Goal: Transaction & Acquisition: Purchase product/service

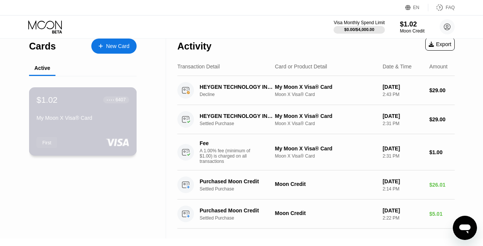
click at [87, 131] on div "$1.02 ● ● ● ● 6407 My Moon X Visa® Card First" at bounding box center [83, 121] width 108 height 68
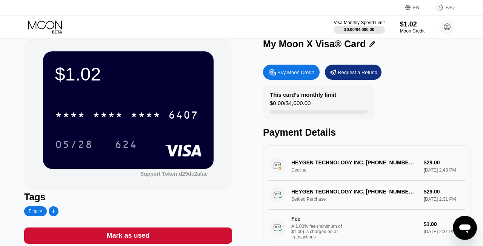
scroll to position [9, 0]
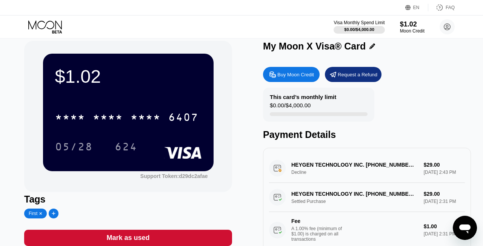
click at [287, 77] on div "Buy Moon Credit" at bounding box center [295, 74] width 37 height 6
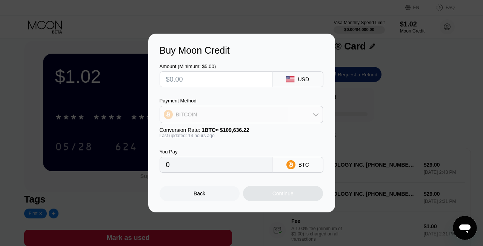
click at [275, 115] on div "BITCOIN" at bounding box center [241, 114] width 163 height 15
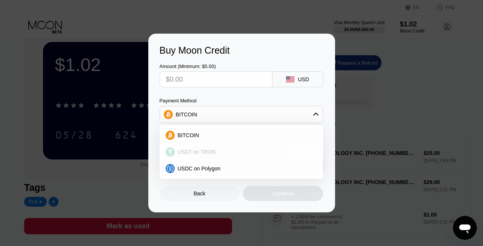
scroll to position [20, 0]
click at [215, 152] on div "USDT on TRON" at bounding box center [246, 152] width 142 height 6
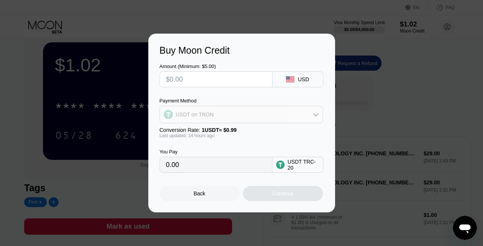
click at [224, 114] on div "USDT on TRON" at bounding box center [241, 114] width 163 height 15
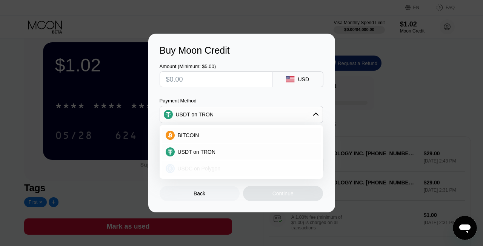
click at [218, 171] on div "USDC on Polygon" at bounding box center [241, 168] width 159 height 15
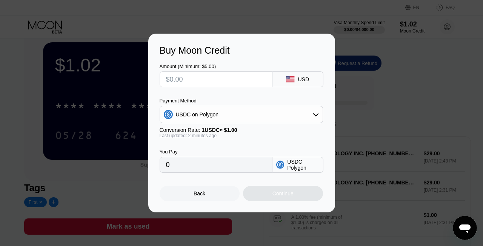
click at [294, 114] on div "USDC on Polygon" at bounding box center [241, 114] width 163 height 15
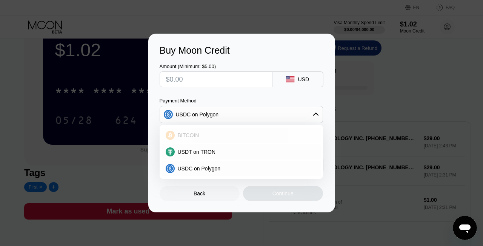
scroll to position [35, 0]
click at [252, 152] on div "USDT on TRON" at bounding box center [246, 152] width 142 height 6
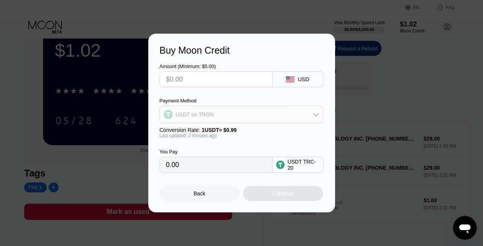
click at [278, 111] on div "USDT on TRON" at bounding box center [241, 114] width 163 height 15
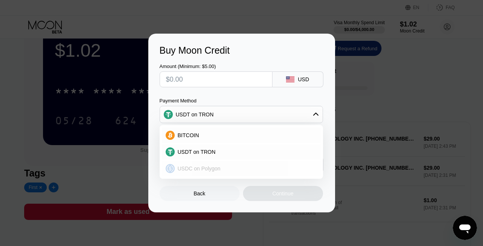
click at [238, 169] on div "USDC on Polygon" at bounding box center [246, 168] width 142 height 6
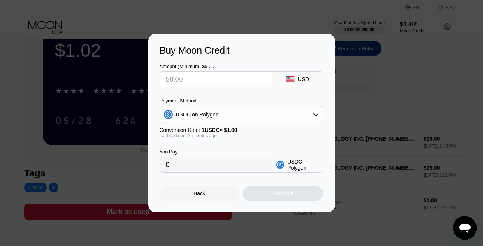
click at [259, 113] on div "USDC on Polygon" at bounding box center [241, 114] width 163 height 15
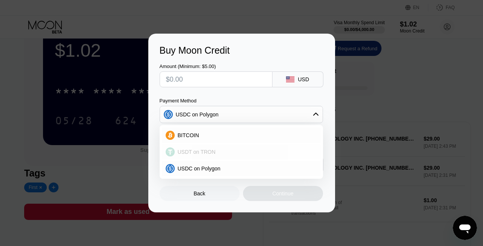
click at [242, 148] on div "USDT on TRON" at bounding box center [241, 151] width 159 height 15
type input "0.00"
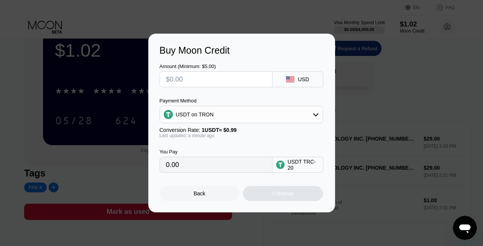
click at [192, 167] on input "0.00" at bounding box center [216, 164] width 100 height 15
drag, startPoint x: 189, startPoint y: 163, endPoint x: 163, endPoint y: 164, distance: 26.4
click at [163, 164] on div "0.00" at bounding box center [216, 165] width 113 height 16
click at [177, 168] on input "0.00" at bounding box center [216, 164] width 100 height 15
click at [186, 80] on input "text" at bounding box center [216, 79] width 100 height 15
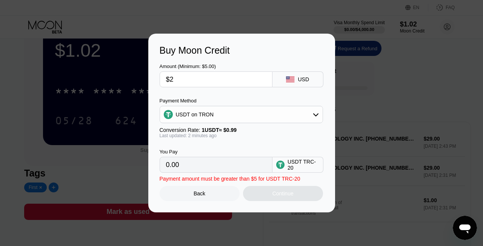
type input "$2"
type input "2.02"
type input "0.00"
type input "$3"
type input "3.03"
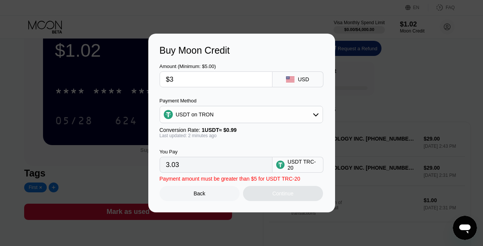
type input "$30"
type input "30.30"
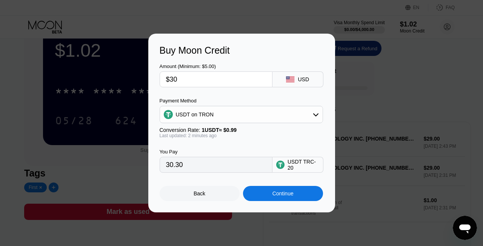
type input "$30"
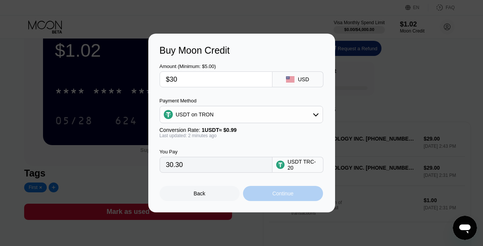
click at [285, 196] on div "Continue" at bounding box center [282, 193] width 21 height 6
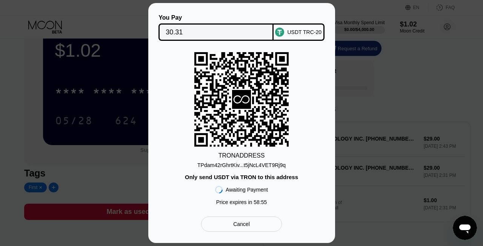
click at [248, 166] on div "TPdam42rGhrtKiv...t5jNcL4VET9Rj9q" at bounding box center [241, 165] width 88 height 6
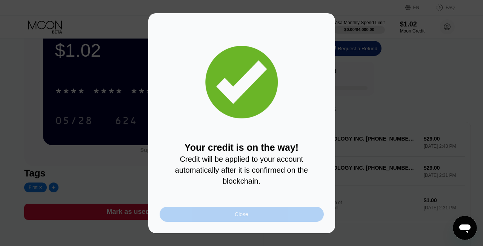
click at [264, 212] on div "Close" at bounding box center [242, 213] width 164 height 15
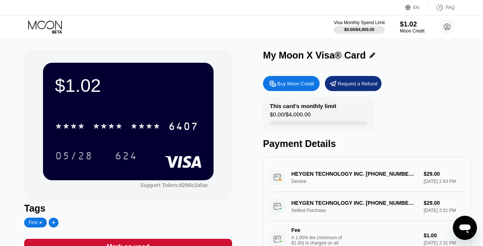
scroll to position [0, 0]
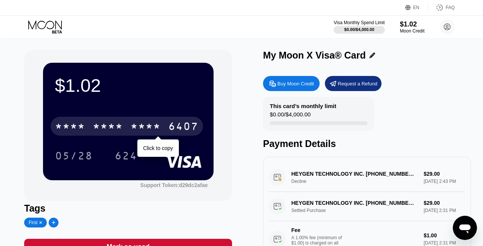
click at [105, 123] on div "* * * *" at bounding box center [108, 127] width 30 height 12
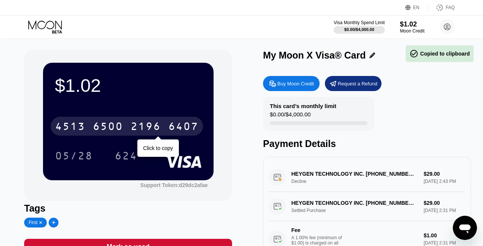
click at [113, 124] on div "6500" at bounding box center [108, 127] width 30 height 12
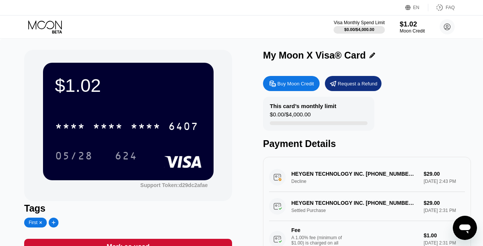
click at [406, 27] on div "$1.02" at bounding box center [412, 24] width 25 height 8
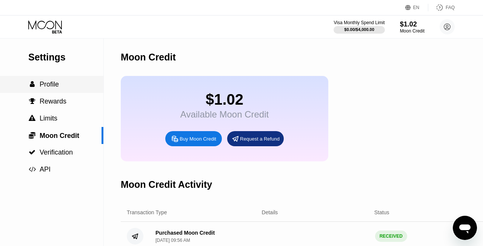
click at [45, 83] on span "Profile" at bounding box center [49, 84] width 19 height 8
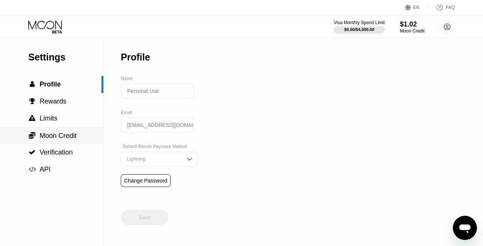
click at [47, 135] on span "Moon Credit" at bounding box center [58, 136] width 37 height 8
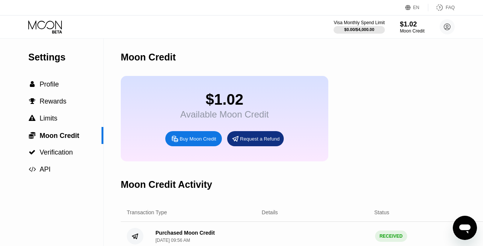
click at [226, 100] on div "$1.02" at bounding box center [224, 99] width 88 height 17
click at [406, 28] on div "$1.02" at bounding box center [412, 24] width 25 height 8
click at [405, 25] on div "$1.02" at bounding box center [412, 24] width 25 height 8
click at [43, 88] on div " Profile" at bounding box center [51, 84] width 103 height 17
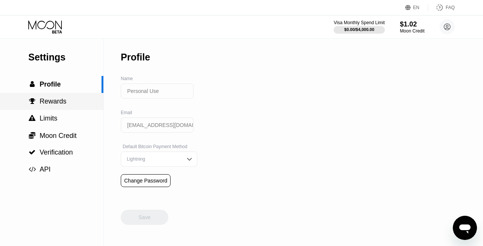
click at [42, 100] on span "Rewards" at bounding box center [53, 101] width 27 height 8
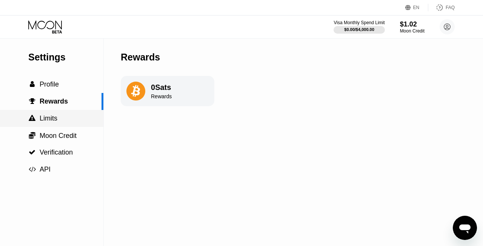
click at [49, 117] on span "Limits" at bounding box center [49, 118] width 18 height 8
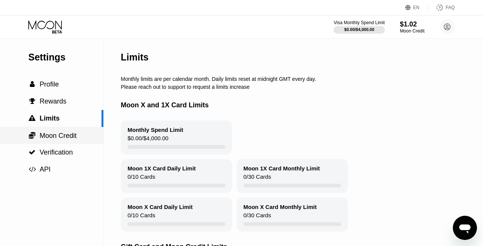
click at [54, 135] on span "Moon Credit" at bounding box center [58, 136] width 37 height 8
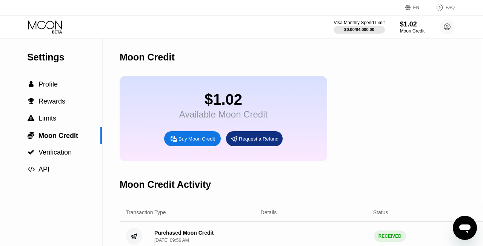
scroll to position [0, 1]
click at [447, 28] on icon at bounding box center [447, 27] width 4 height 4
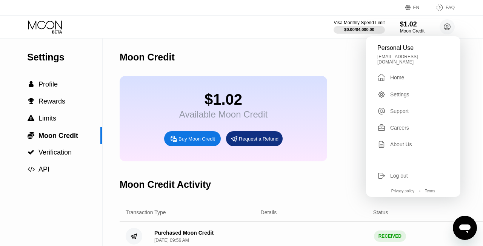
click at [401, 76] on div " Home" at bounding box center [413, 77] width 72 height 9
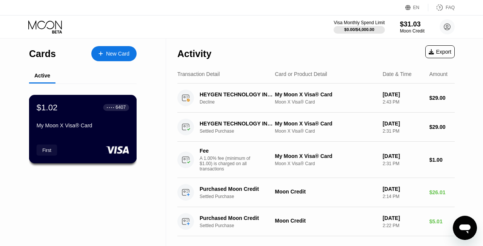
click at [89, 117] on div "$1.02 ● ● ● ● 6407 My Moon X Visa® Card" at bounding box center [83, 116] width 92 height 29
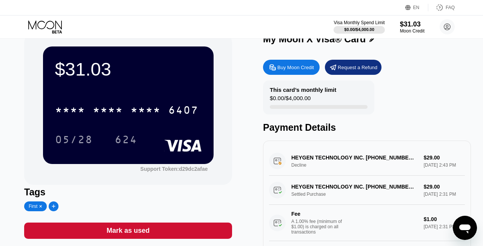
scroll to position [15, 0]
